Goal: Task Accomplishment & Management: Manage account settings

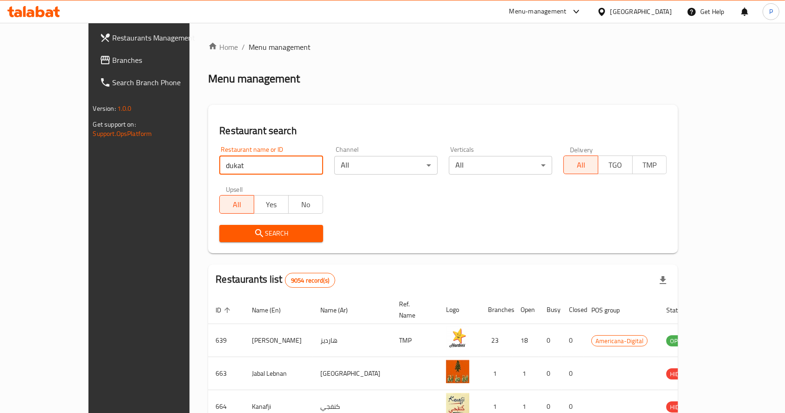
type input "dukat"
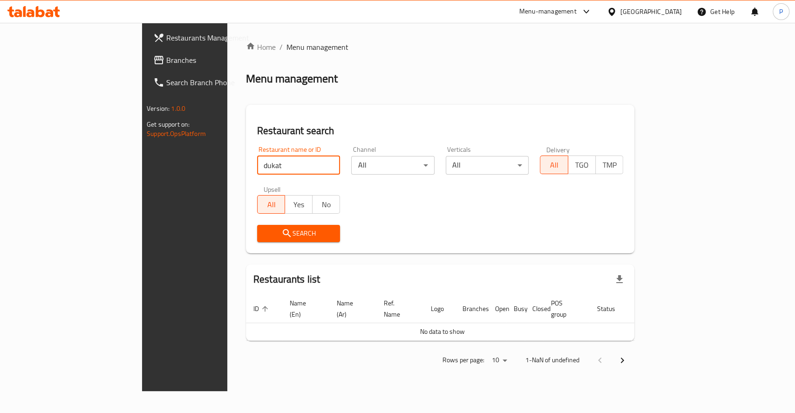
click at [264, 232] on span "Search" at bounding box center [298, 234] width 68 height 12
click at [436, 74] on div "Menu management" at bounding box center [440, 78] width 388 height 15
click at [257, 240] on button "Search" at bounding box center [298, 233] width 83 height 17
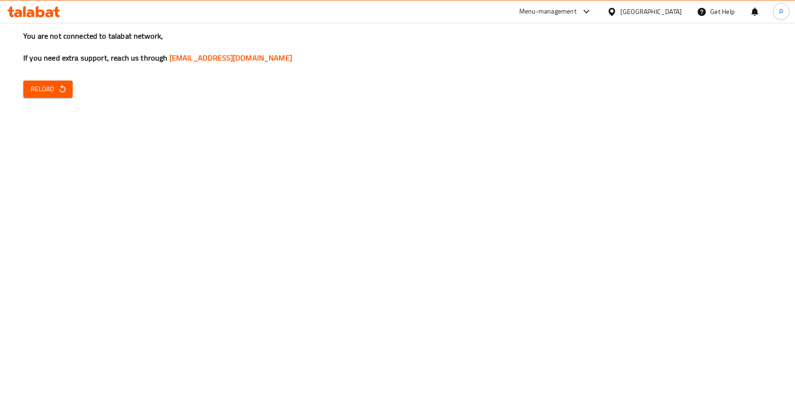
click at [39, 88] on span "Reload" at bounding box center [48, 89] width 34 height 12
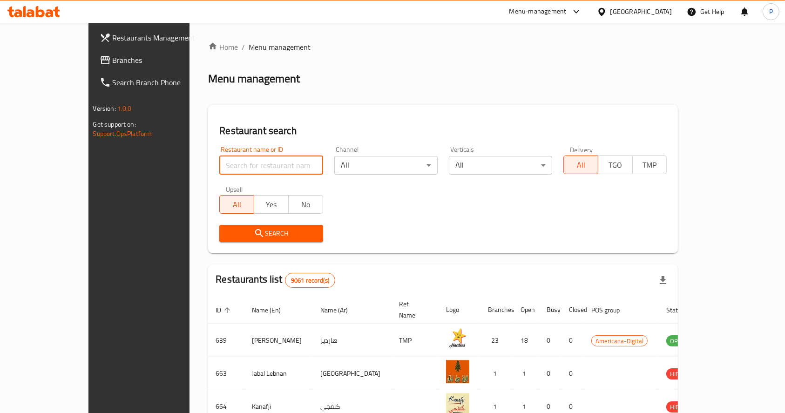
drag, startPoint x: 211, startPoint y: 169, endPoint x: 216, endPoint y: 166, distance: 5.4
click at [219, 166] on input "search" at bounding box center [270, 165] width 103 height 19
type input "dukat"
click button "Search" at bounding box center [270, 233] width 103 height 17
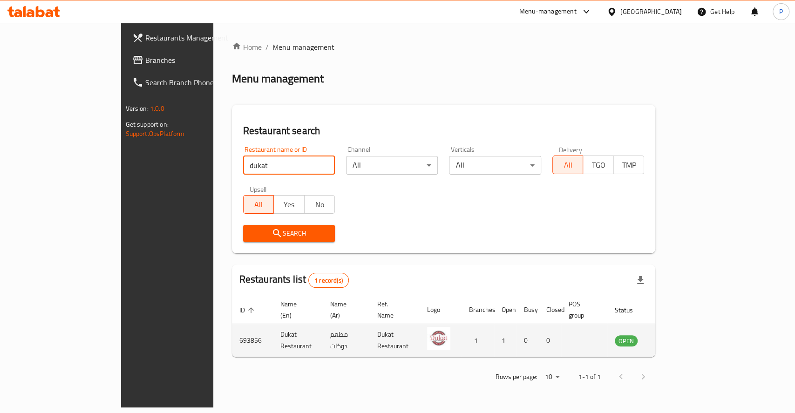
click at [673, 339] on icon "enhanced table" at bounding box center [671, 341] width 3 height 4
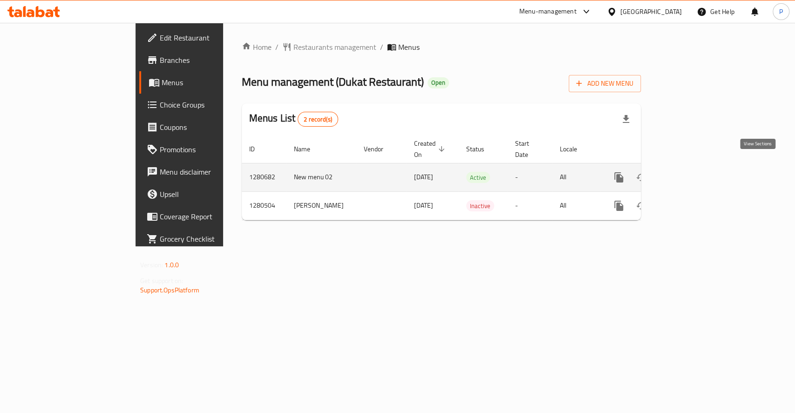
click at [691, 172] on icon "enhanced table" at bounding box center [685, 177] width 11 height 11
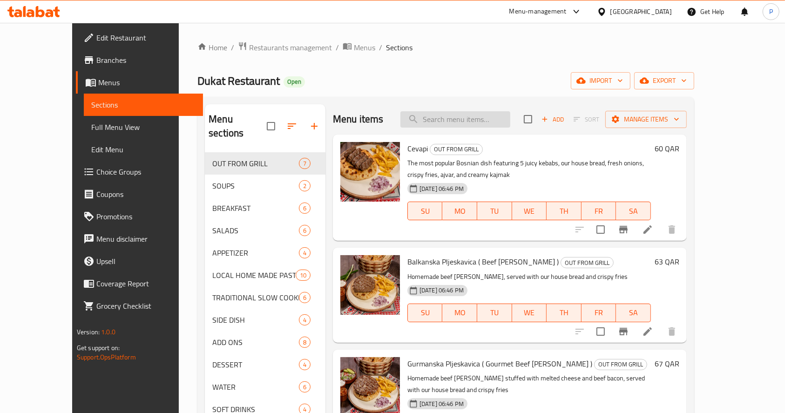
click at [466, 118] on input "search" at bounding box center [455, 119] width 110 height 16
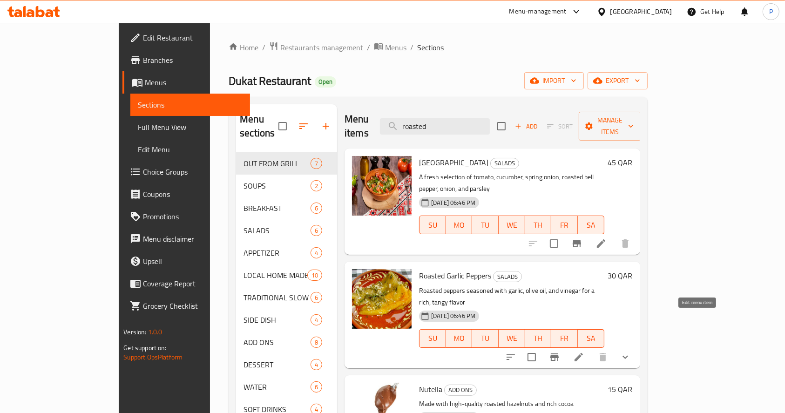
type input "roasted"
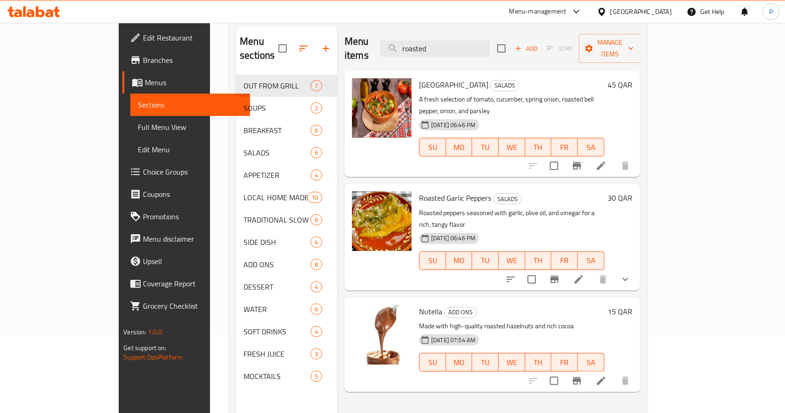
scroll to position [130, 0]
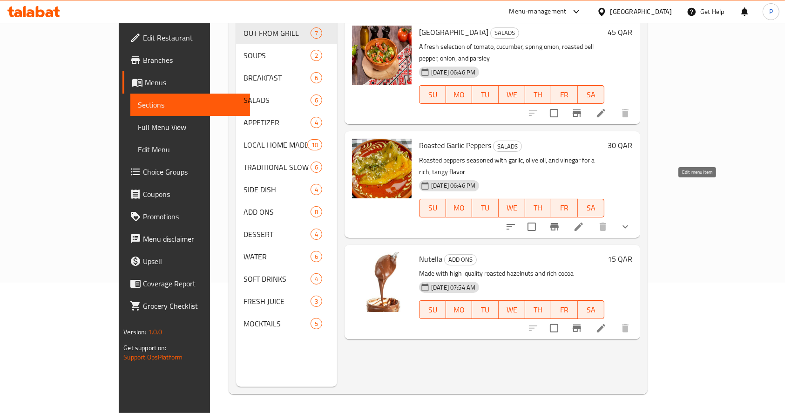
click at [584, 221] on icon at bounding box center [578, 226] width 11 height 11
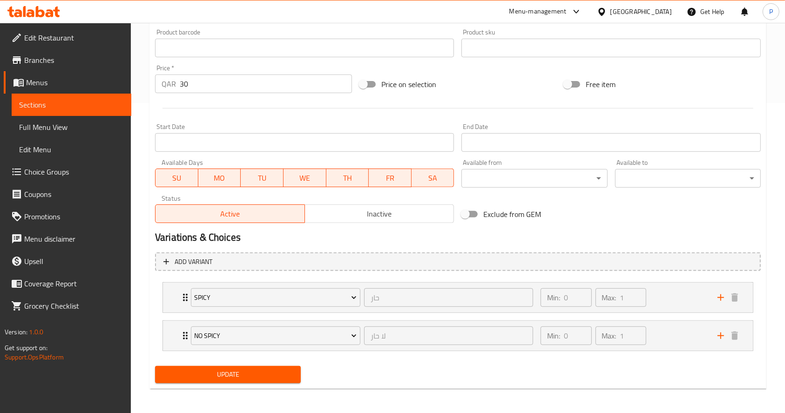
scroll to position [312, 0]
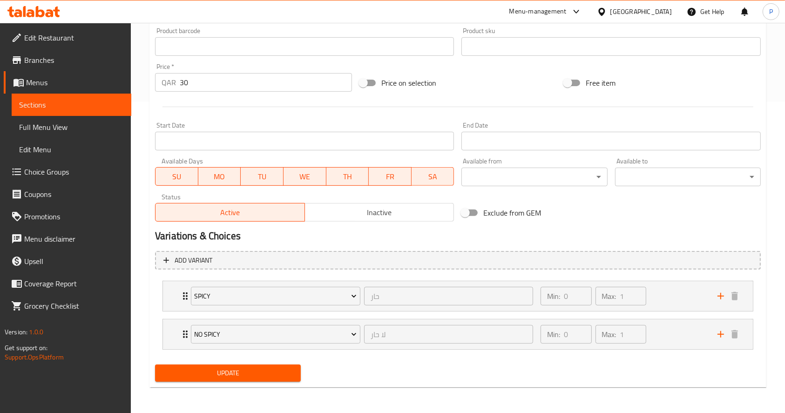
click at [46, 171] on span "Choice Groups" at bounding box center [74, 171] width 100 height 11
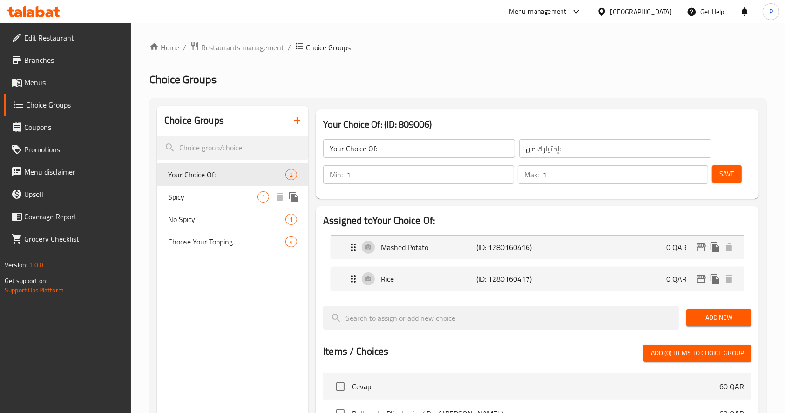
click at [175, 199] on span "Spicy" at bounding box center [212, 196] width 89 height 11
type input "Spicy"
type input "حار"
type input "0"
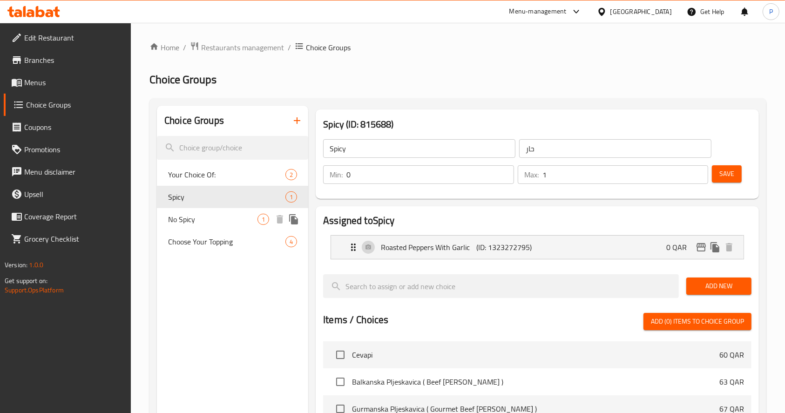
click at [212, 221] on span "No Spicy" at bounding box center [212, 219] width 89 height 11
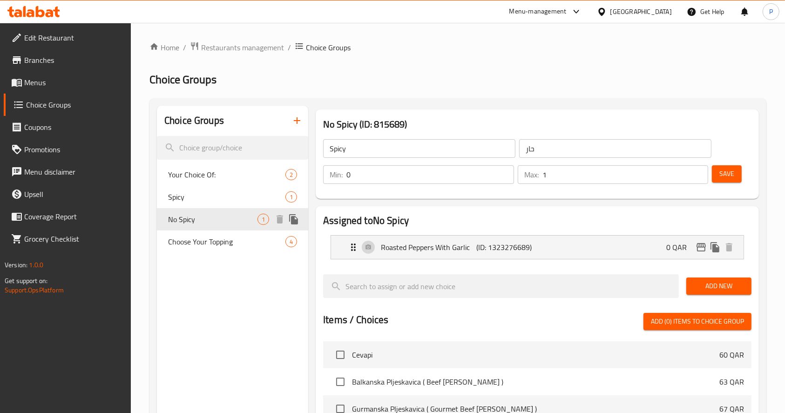
type input "No Spicy"
type input "لا حار"
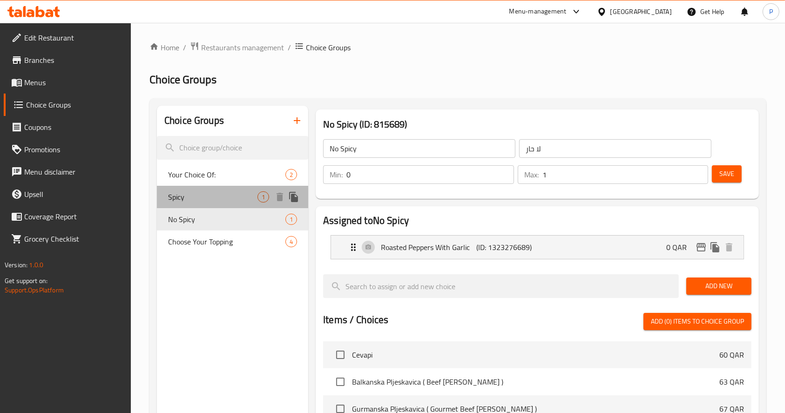
click at [203, 191] on span "Spicy" at bounding box center [212, 196] width 89 height 11
type input "Spicy"
type input "حار"
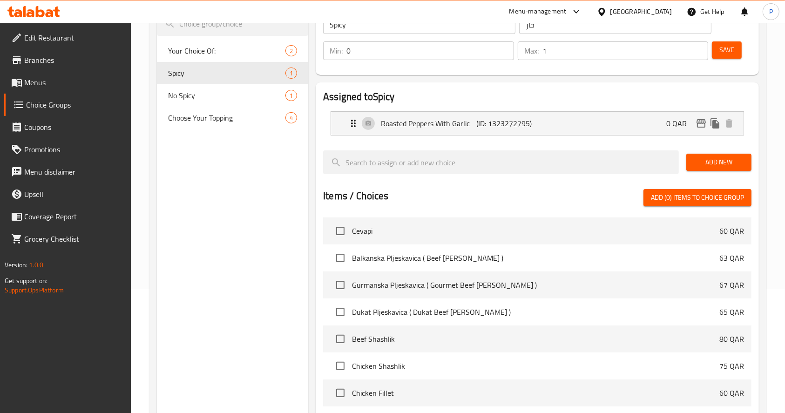
scroll to position [62, 0]
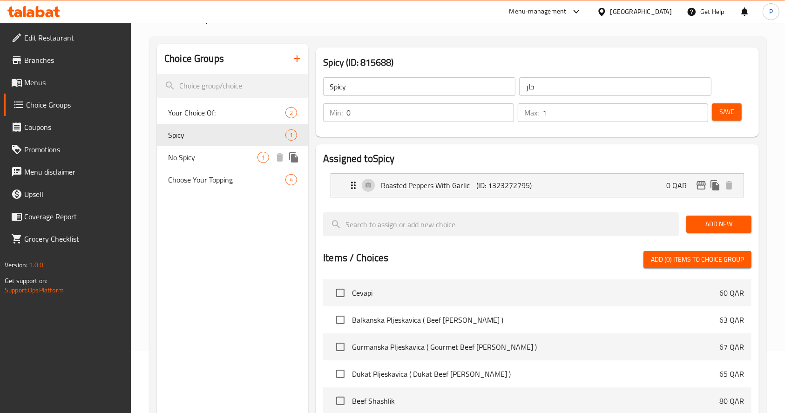
click at [232, 154] on span "No Spicy" at bounding box center [212, 157] width 89 height 11
type input "No Spicy"
type input "لا حار"
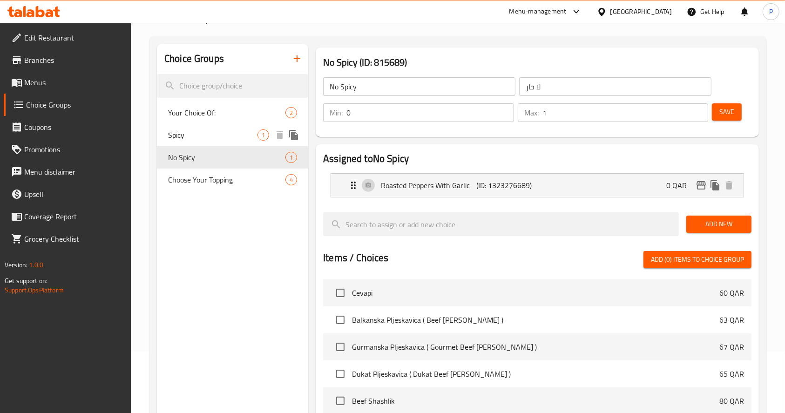
click at [203, 140] on span "Spicy" at bounding box center [212, 134] width 89 height 11
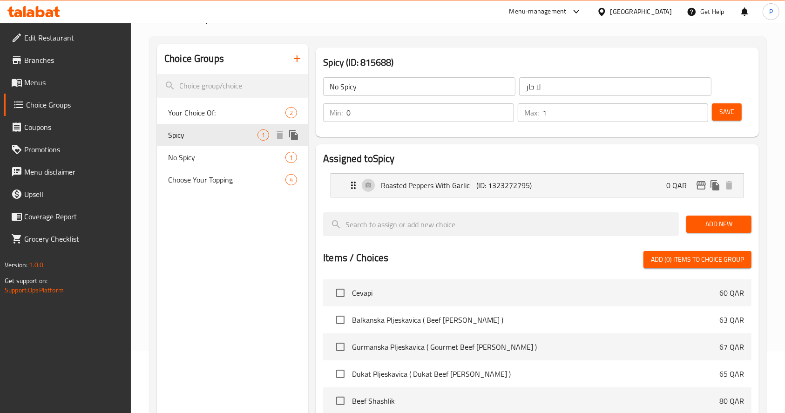
type input "Spicy"
type input "حار"
click at [348, 186] on icon "Expand" at bounding box center [353, 185] width 11 height 11
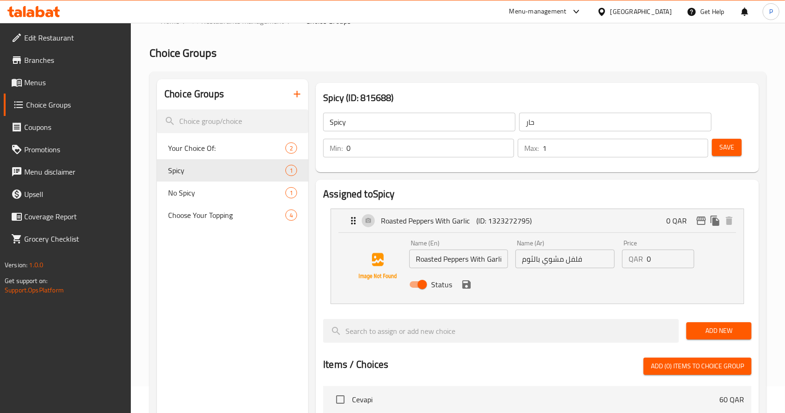
scroll to position [0, 0]
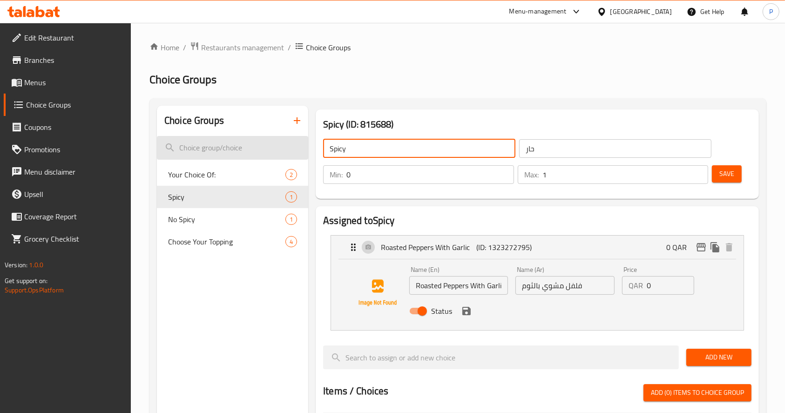
drag, startPoint x: 350, startPoint y: 151, endPoint x: 268, endPoint y: 140, distance: 82.6
click at [268, 140] on div "Choice Groups Your Choice Of: 2 Spicy 1 No Spicy 1 Choose Your Topping 4 Spicy …" at bounding box center [460, 419] width 606 height 627
click at [464, 290] on input "Roasted Peppers With Garlic" at bounding box center [458, 285] width 99 height 19
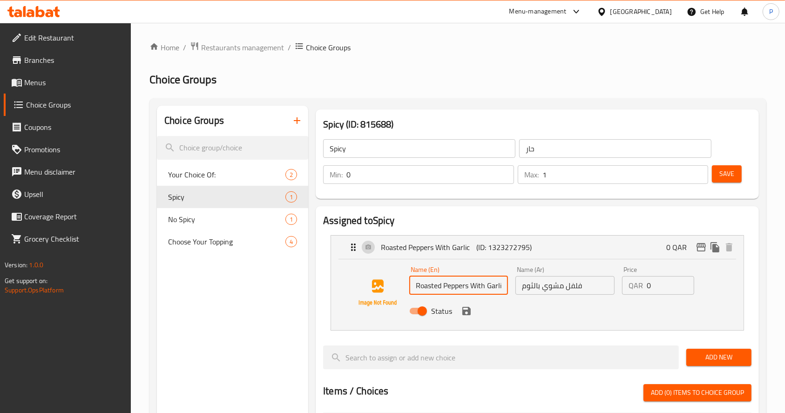
click at [464, 290] on input "Roasted Peppers With Garlic" at bounding box center [458, 285] width 99 height 19
paste input "Spicy"
type input "Spicy"
click at [526, 151] on input "حار" at bounding box center [615, 148] width 192 height 19
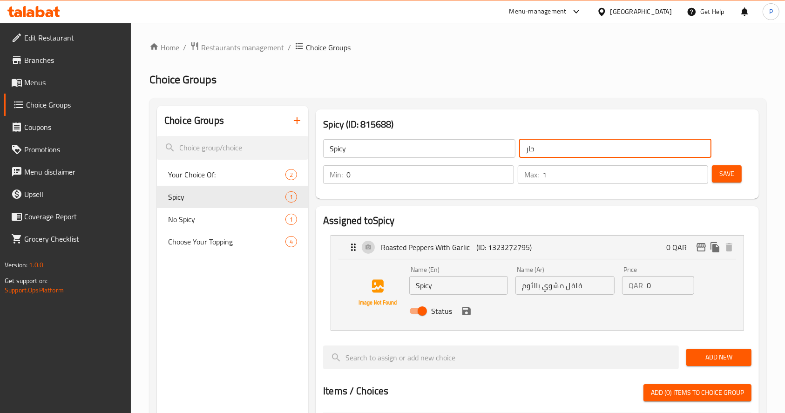
click at [526, 151] on input "حار" at bounding box center [615, 148] width 192 height 19
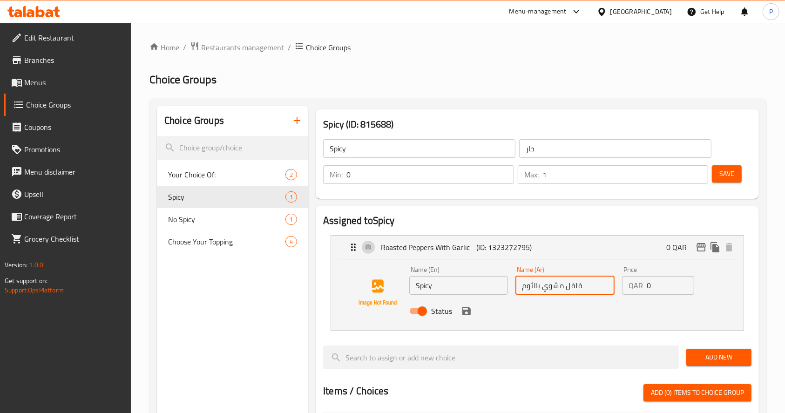
click at [558, 283] on input "فلفل مشوي بالثوم" at bounding box center [564, 285] width 99 height 19
paste input "حار"
click at [473, 319] on div "Status" at bounding box center [565, 310] width 319 height 25
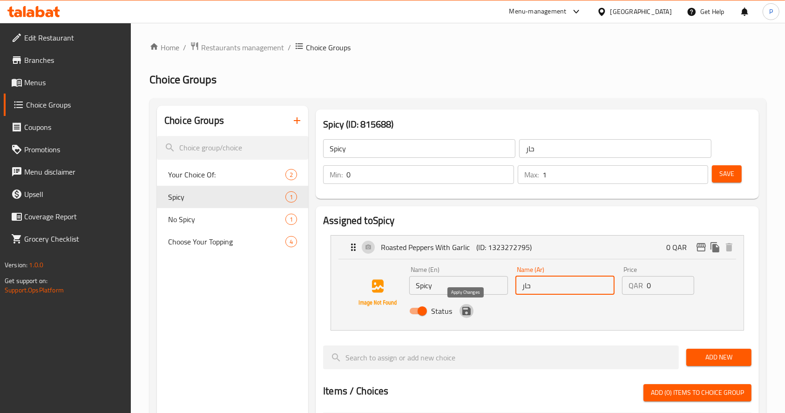
click at [467, 312] on icon "save" at bounding box center [466, 310] width 11 height 11
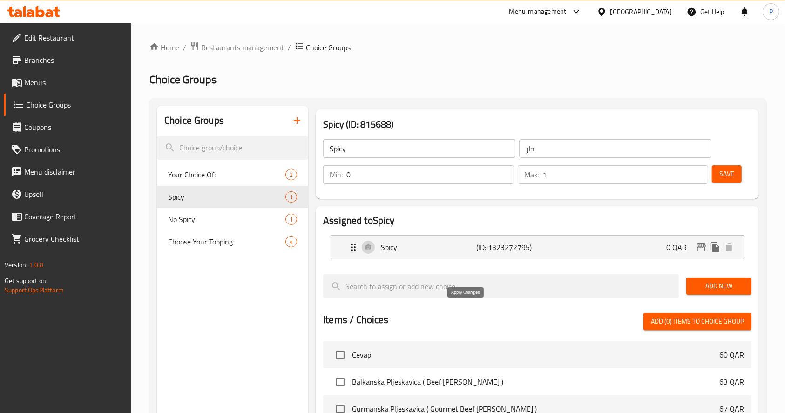
type input "حار"
click at [391, 142] on input "Spicy" at bounding box center [419, 148] width 192 height 19
click at [342, 244] on div "Spicy (ID: 1323272795) 0 QAR" at bounding box center [537, 247] width 413 height 23
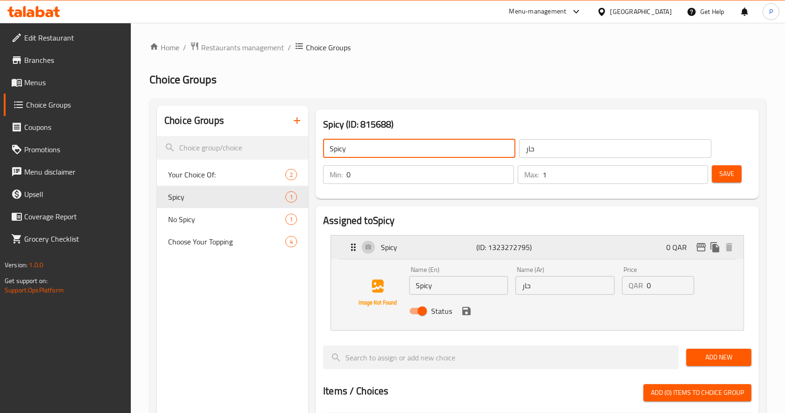
click at [342, 244] on div "Spicy (ID: 1323272795) 0 QAR" at bounding box center [537, 247] width 413 height 23
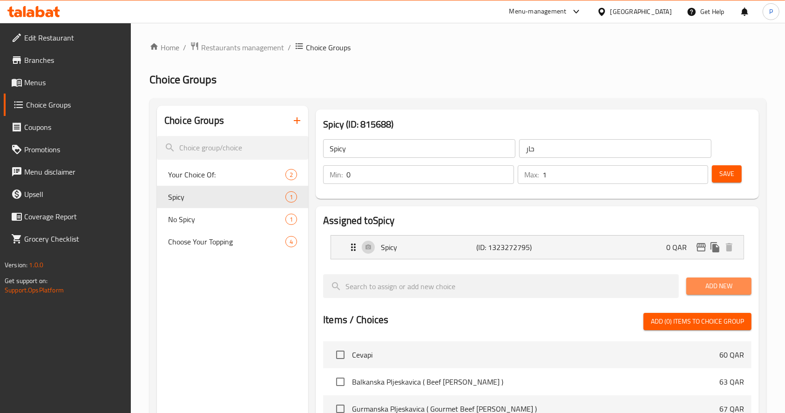
click at [705, 279] on button "Add New" at bounding box center [718, 286] width 65 height 17
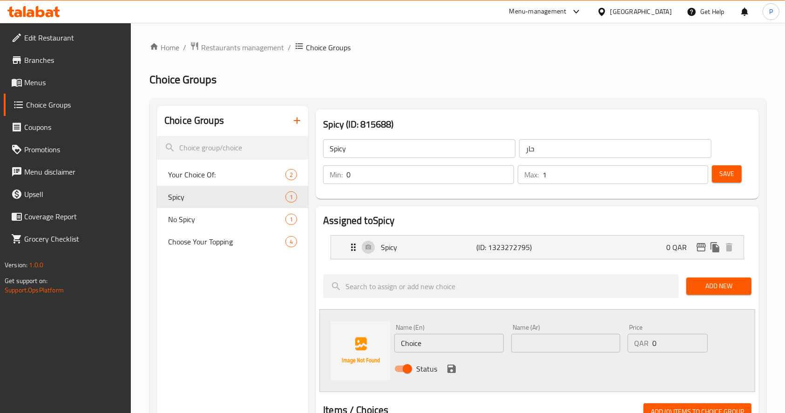
drag, startPoint x: 353, startPoint y: 151, endPoint x: 216, endPoint y: 116, distance: 141.7
type input "Your Choice of:"
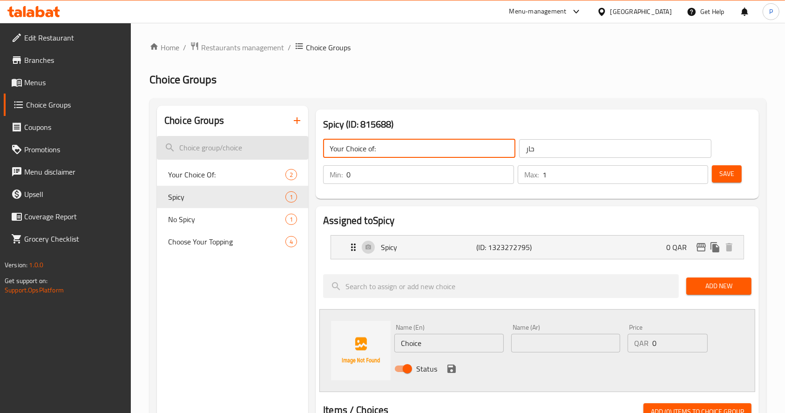
drag, startPoint x: 388, startPoint y: 144, endPoint x: 287, endPoint y: 139, distance: 101.2
click at [542, 148] on input "حار" at bounding box center [615, 148] width 192 height 19
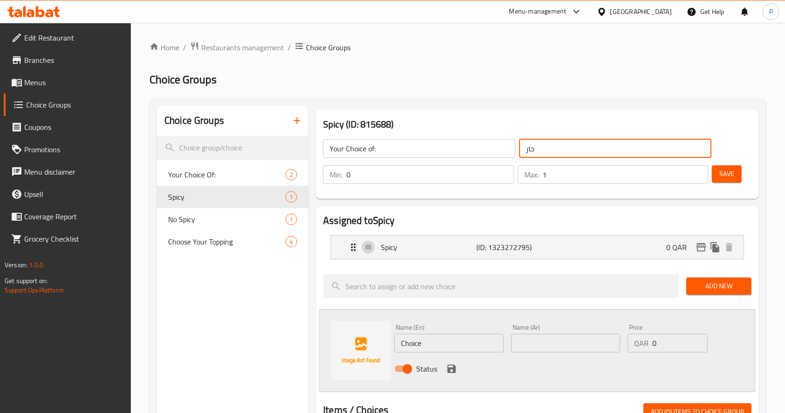
click at [542, 148] on input "حار" at bounding box center [615, 148] width 192 height 19
paste input "ختيارك من:"
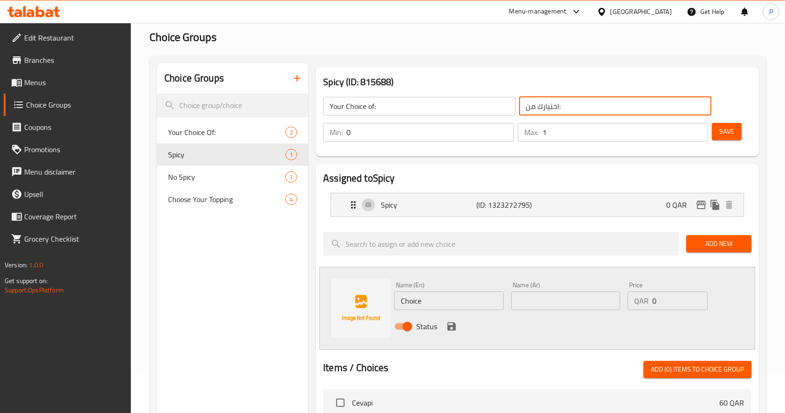
scroll to position [62, 0]
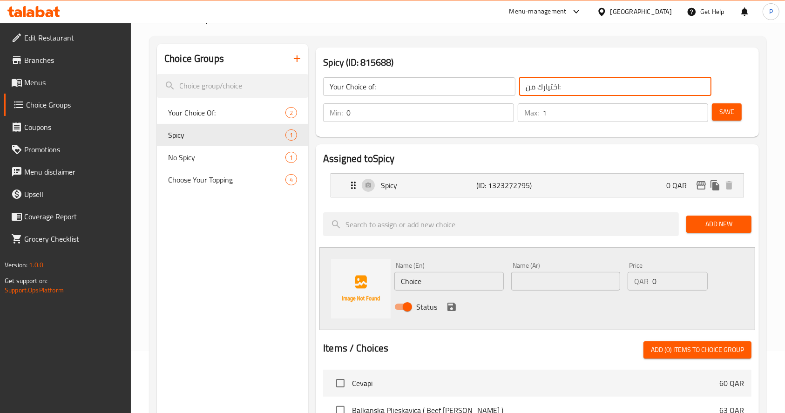
type input "اختيارك من:"
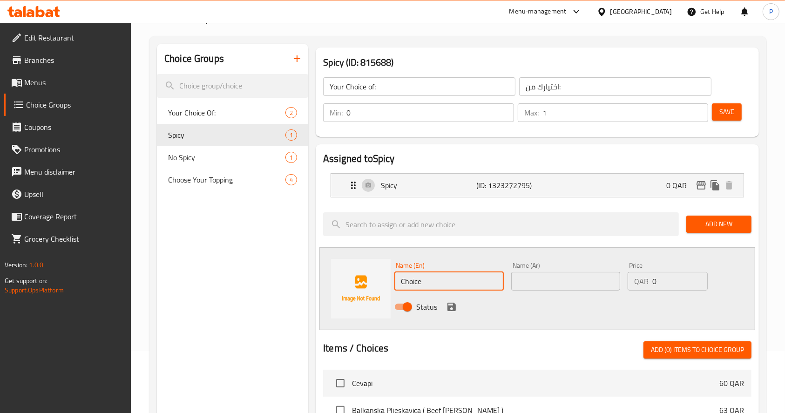
drag, startPoint x: 427, startPoint y: 280, endPoint x: 359, endPoint y: 268, distance: 69.6
click at [359, 268] on div "Name (En) Choice Name (En) Name (Ar) Name (Ar) Price QAR 0 Price Status" at bounding box center [537, 288] width 436 height 83
click at [408, 273] on input "Not Spicy" at bounding box center [448, 281] width 109 height 19
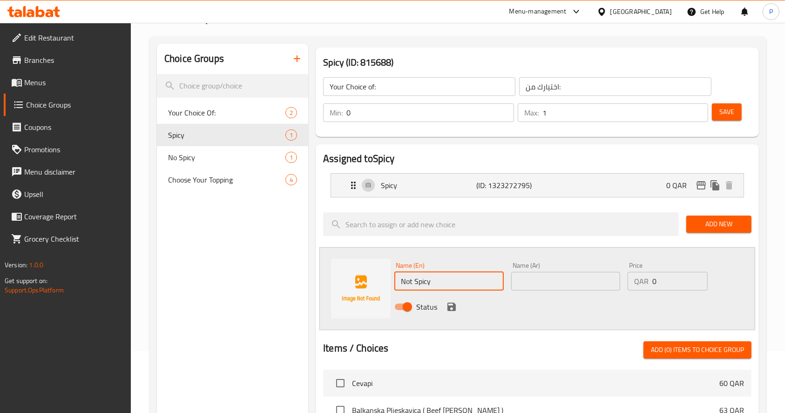
type input "Not Spicy"
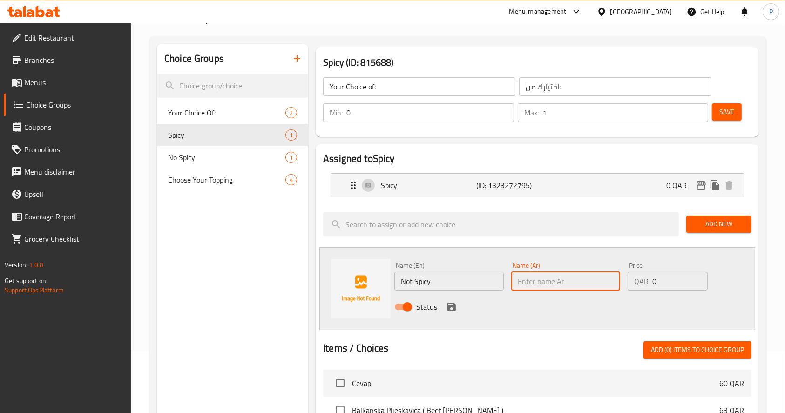
click at [536, 276] on input "text" at bounding box center [565, 281] width 109 height 19
paste input "غير حار"
type input "غير حار"
click at [455, 306] on icon "save" at bounding box center [451, 306] width 11 height 11
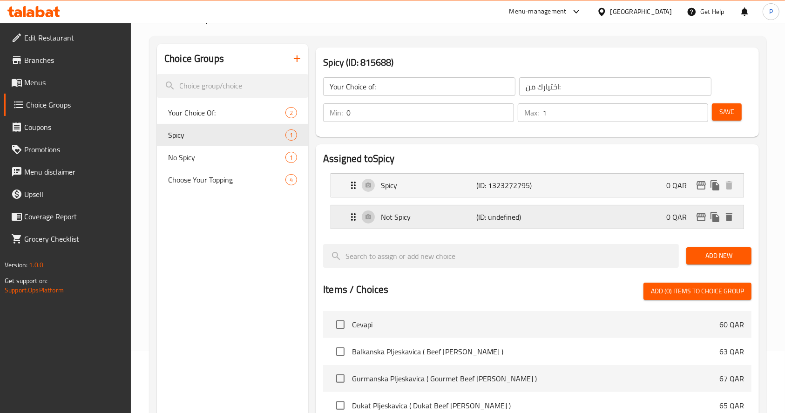
click at [573, 212] on div "Not Spicy (ID: undefined) 0 QAR" at bounding box center [540, 216] width 385 height 23
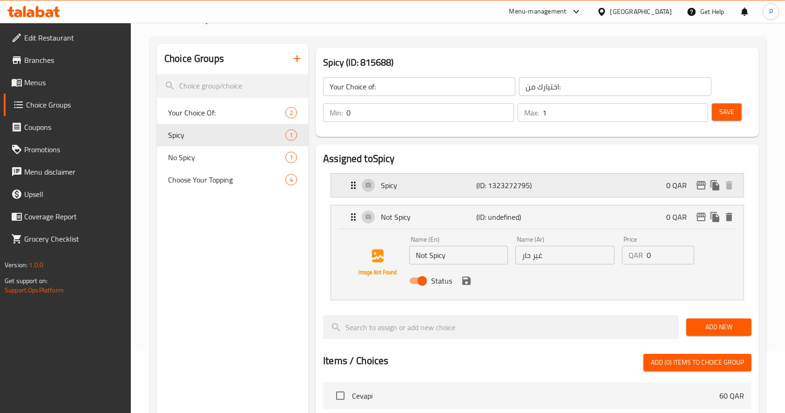
click at [529, 182] on p "(ID: 1323272795)" at bounding box center [508, 185] width 64 height 11
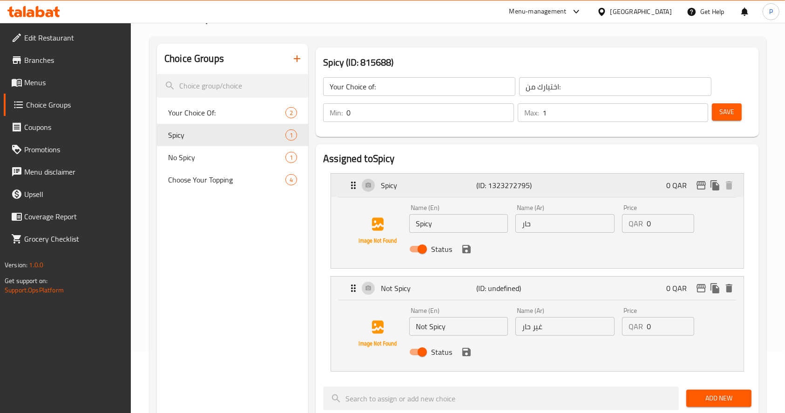
click at [529, 182] on p "(ID: 1323272795)" at bounding box center [508, 185] width 64 height 11
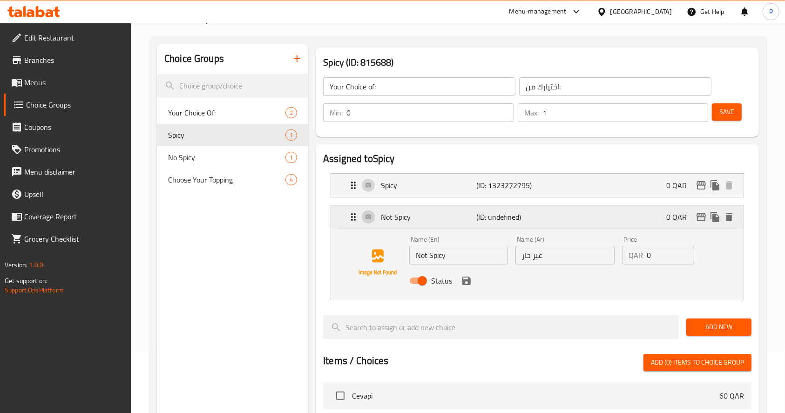
click at [504, 214] on p "(ID: undefined)" at bounding box center [508, 216] width 64 height 11
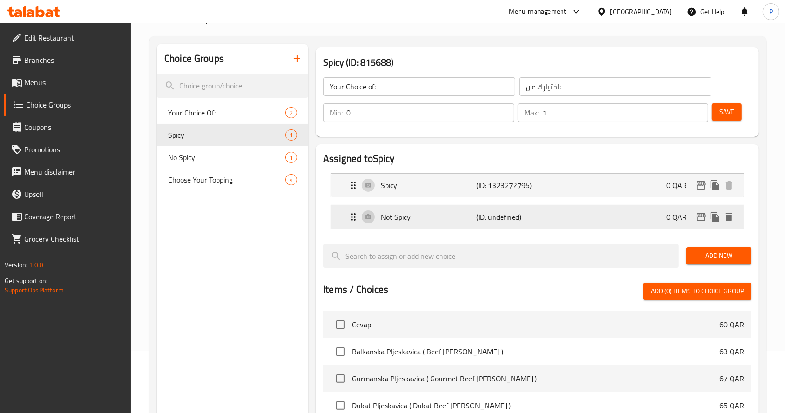
click at [488, 225] on div "Not Spicy (ID: undefined) 0 QAR" at bounding box center [540, 216] width 385 height 23
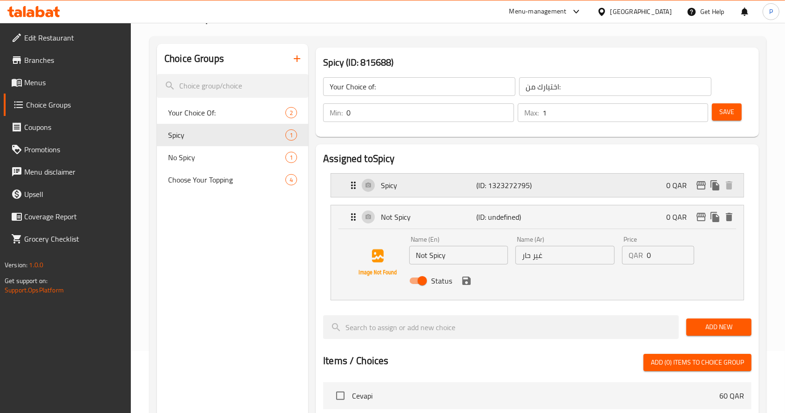
click at [515, 181] on p "(ID: 1323272795)" at bounding box center [508, 185] width 64 height 11
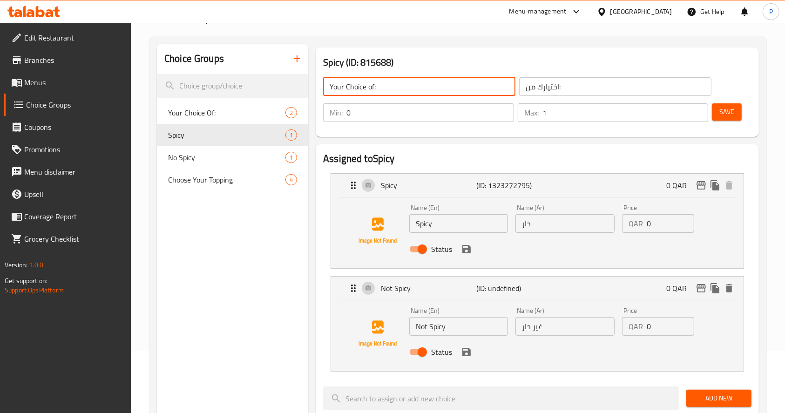
click at [373, 86] on input "Your Choice of:" at bounding box center [419, 86] width 192 height 19
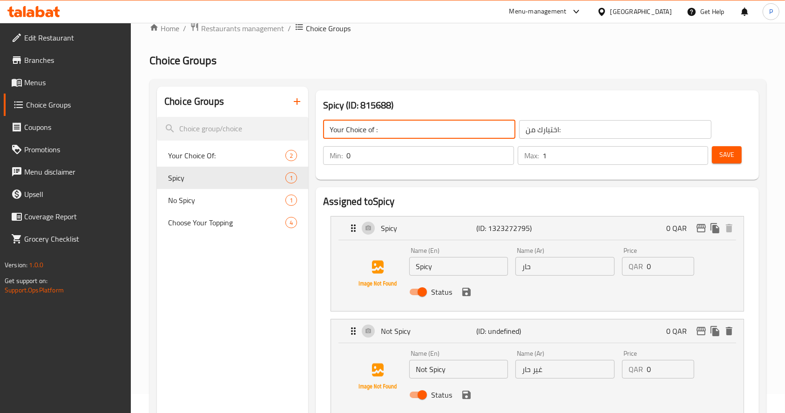
scroll to position [0, 0]
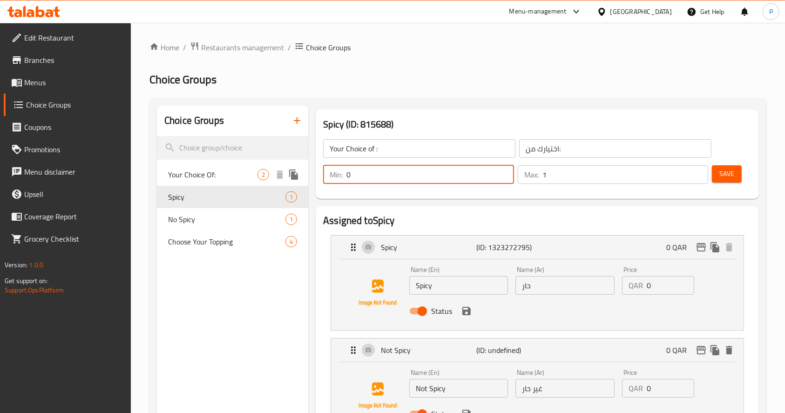
drag, startPoint x: 361, startPoint y: 176, endPoint x: 291, endPoint y: 164, distance: 70.7
click at [730, 177] on span "Save" at bounding box center [726, 174] width 15 height 12
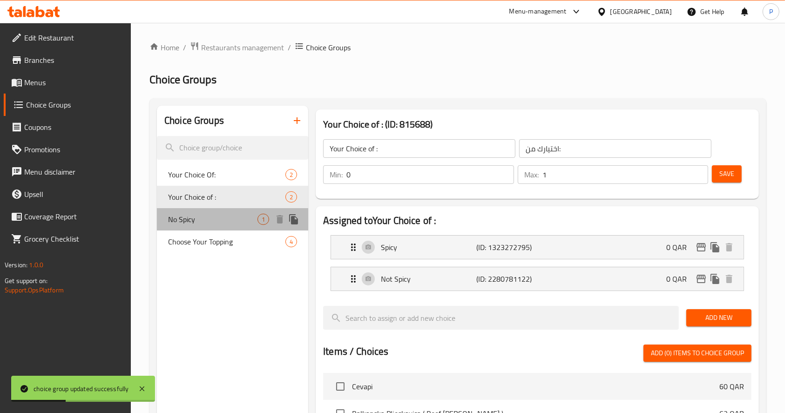
click at [193, 220] on span "No Spicy" at bounding box center [212, 219] width 89 height 11
type input "No Spicy"
type input "لا حار"
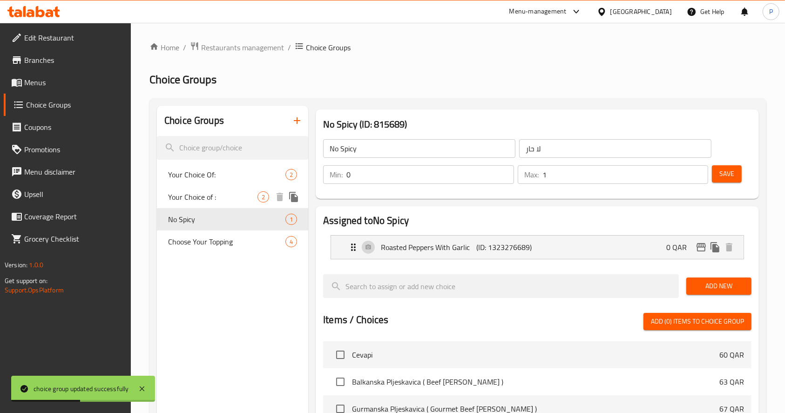
click at [201, 197] on span "Your Choice of :" at bounding box center [212, 196] width 89 height 11
type input "Your Choice of :"
type input "اختيارك من:"
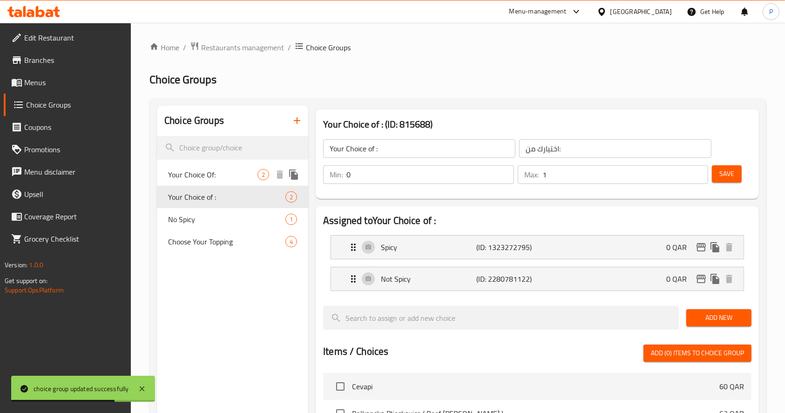
click at [201, 172] on span "Your Choice Of:" at bounding box center [212, 174] width 89 height 11
type input "Your Choice Of:"
type input "إختيارك من:"
type input "1"
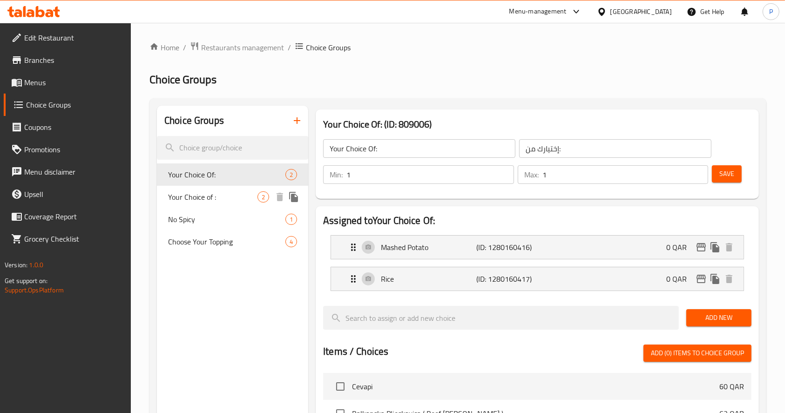
click at [201, 199] on span "Your Choice of :" at bounding box center [212, 196] width 89 height 11
type input "Your Choice of :"
type input "اختيارك من:"
type input "0"
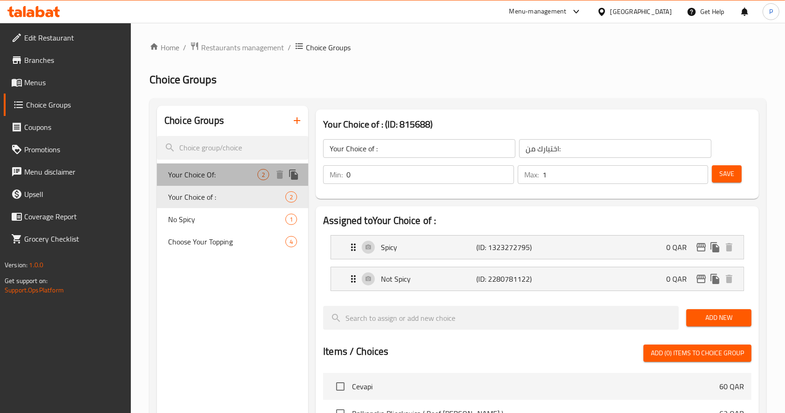
click at [212, 176] on span "Your Choice Of:" at bounding box center [212, 174] width 89 height 11
type input "Your Choice Of:"
type input "إختيارك من:"
type input "1"
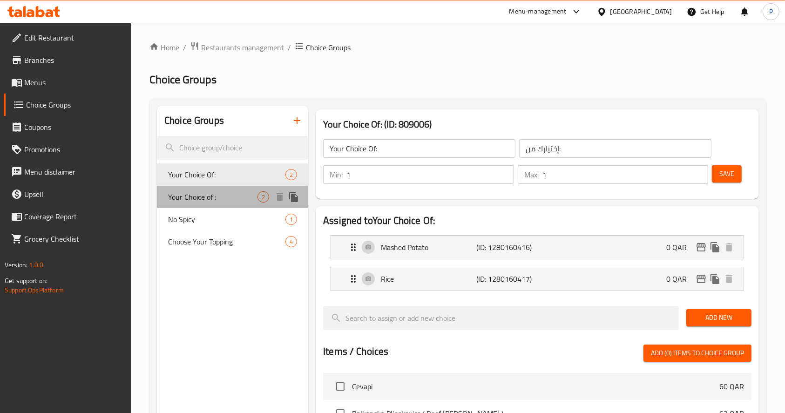
click at [203, 196] on span "Your Choice of :" at bounding box center [212, 196] width 89 height 11
type input "Your Choice of :"
type input "اختيارك من:"
type input "0"
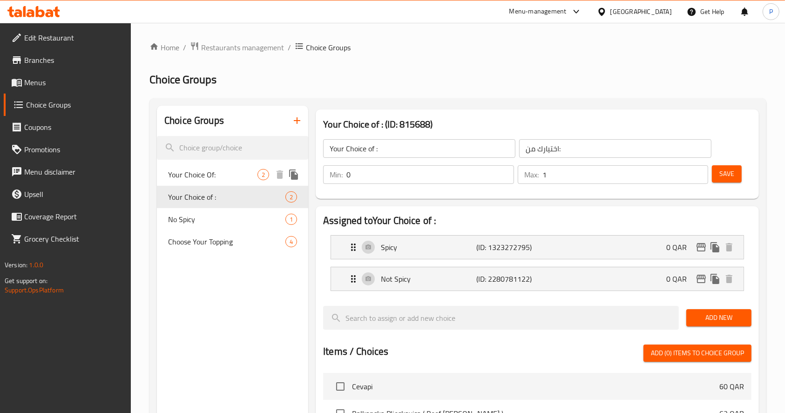
click at [210, 176] on span "Your Choice Of:" at bounding box center [212, 174] width 89 height 11
type input "Your Choice Of:"
type input "إختيارك من:"
type input "1"
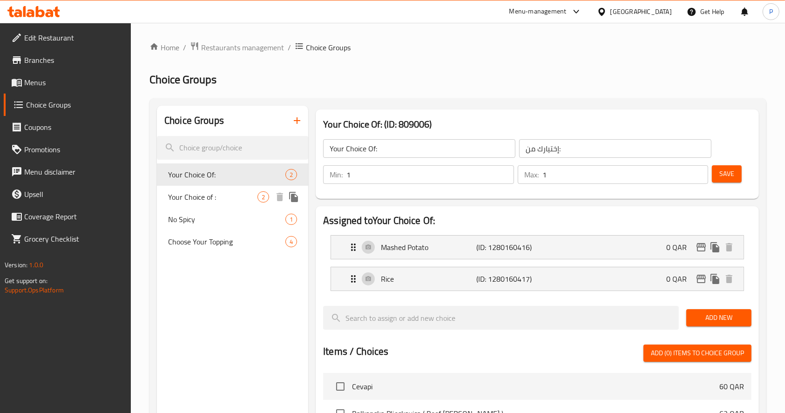
click at [217, 199] on span "Your Choice of :" at bounding box center [212, 196] width 89 height 11
type input "Your Choice of :"
type input "اختيارك من:"
type input "0"
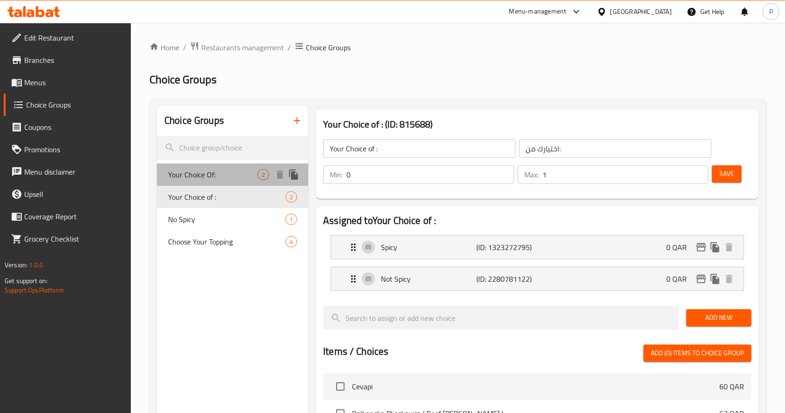
click at [197, 178] on span "Your Choice Of:" at bounding box center [212, 174] width 89 height 11
type input "Your Choice Of:"
type input "إختيارك من:"
type input "1"
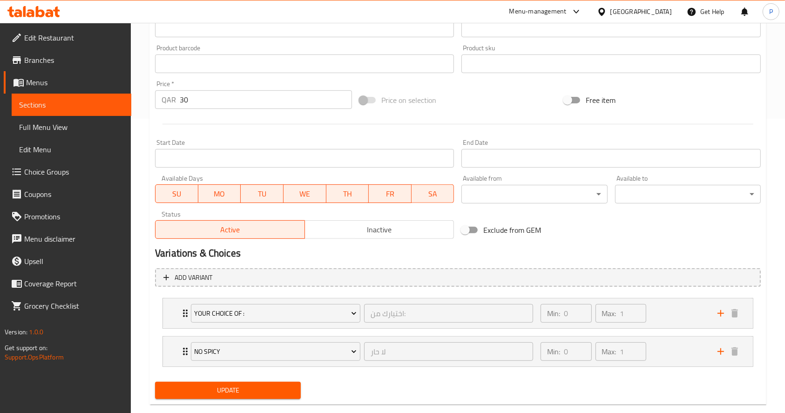
scroll to position [312, 0]
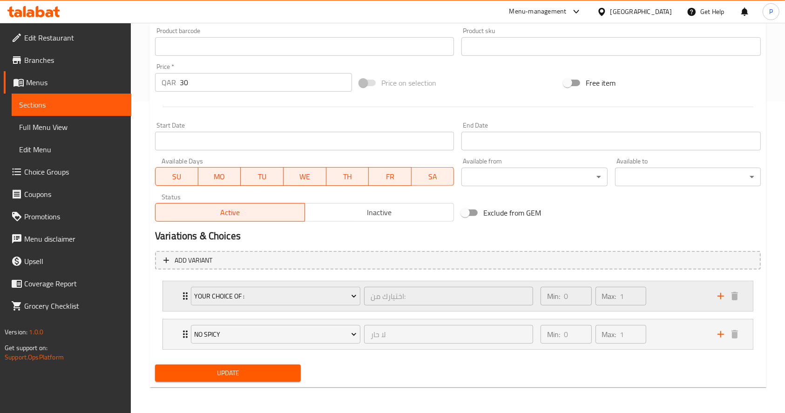
click at [172, 294] on div "Your Choice of : اختيارك من: ​ Min: 0 ​ Max: 1 ​" at bounding box center [458, 296] width 590 height 30
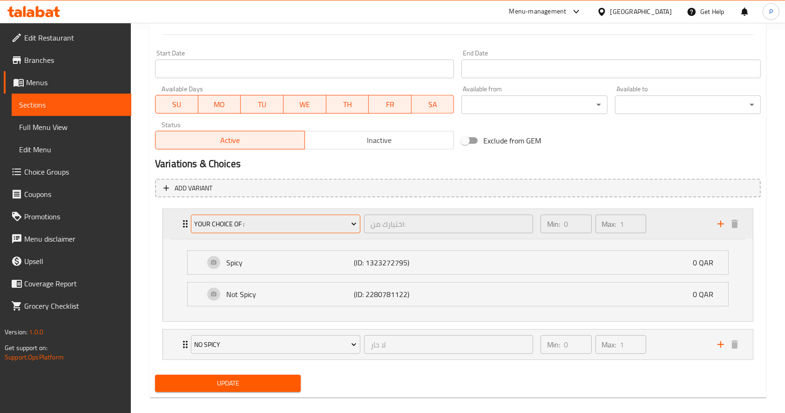
scroll to position [394, 0]
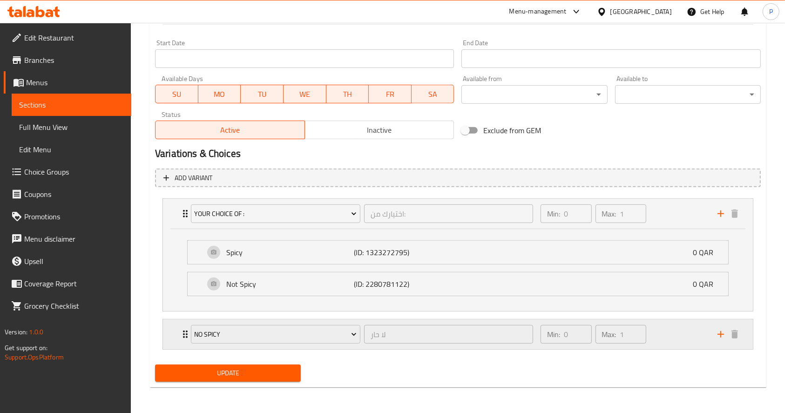
click at [175, 328] on div "No Spicy لا حار ​ Min: 0 ​ Max: 1 ​" at bounding box center [458, 334] width 590 height 30
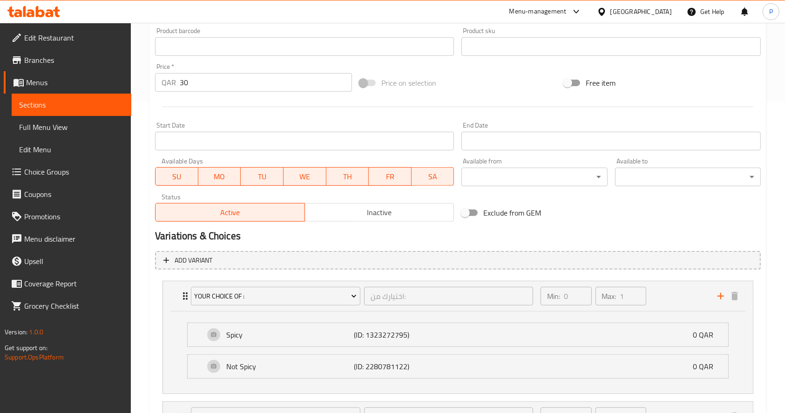
scroll to position [373, 0]
